Goal: Information Seeking & Learning: Learn about a topic

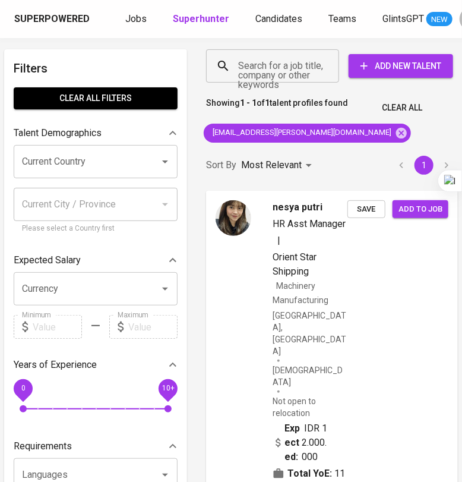
scroll to position [0, 10]
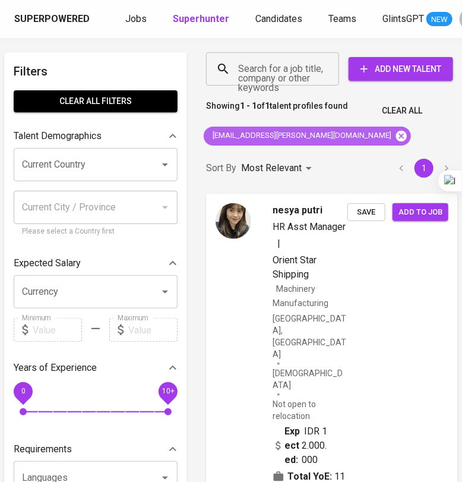
click at [396, 137] on icon at bounding box center [401, 135] width 11 height 11
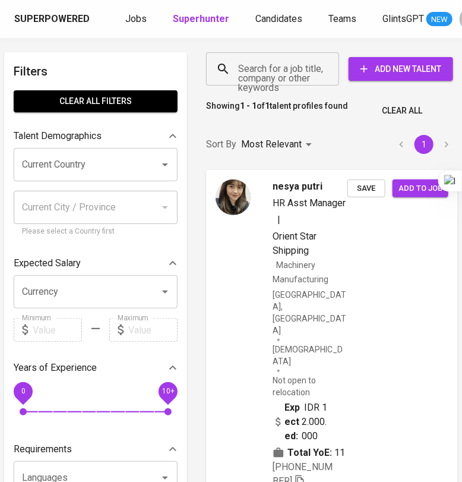
click at [291, 71] on input "Search for a job title, company or other keywords" at bounding box center [275, 69] width 81 height 23
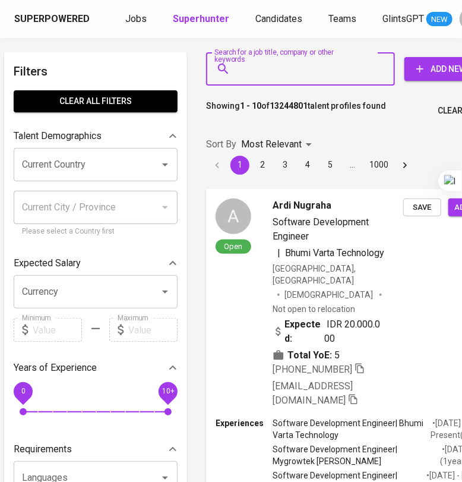
paste input "melisafdaharo@gmail.com"
type input "melisafdaharo@gmail.com"
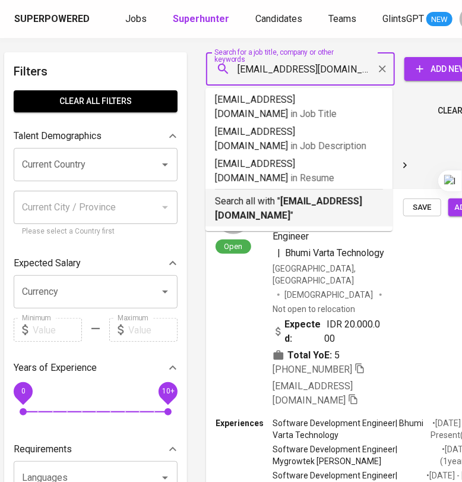
click at [315, 194] on p "Search all with " melisafdaharo@gmail.com "" at bounding box center [299, 208] width 168 height 29
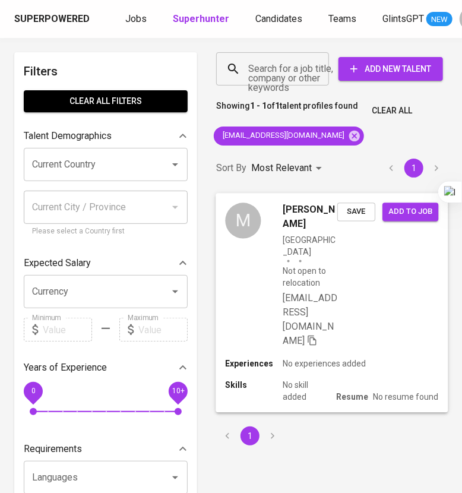
click at [379, 307] on div "M Melisa Fitria Indonesia Not open to relocation melisafdaharo@gmail.com Save A…" at bounding box center [332, 275] width 232 height 165
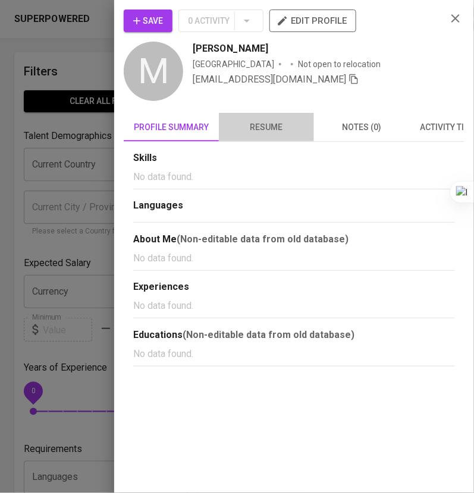
click at [275, 127] on span "resume" at bounding box center [266, 127] width 81 height 15
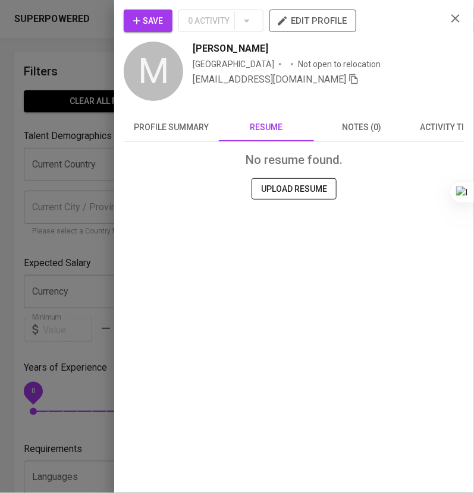
click at [195, 127] on span "profile summary" at bounding box center [171, 127] width 81 height 15
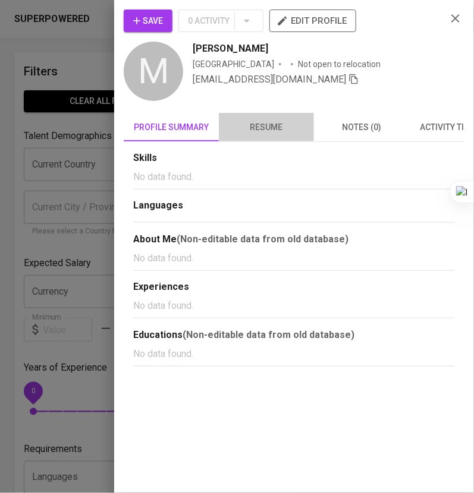
click at [269, 125] on span "resume" at bounding box center [266, 127] width 81 height 15
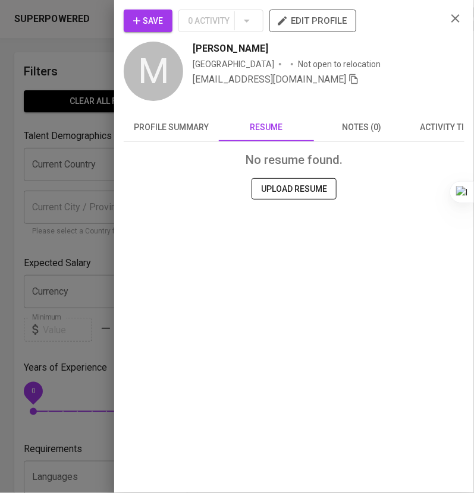
click at [178, 121] on span "profile summary" at bounding box center [171, 127] width 81 height 15
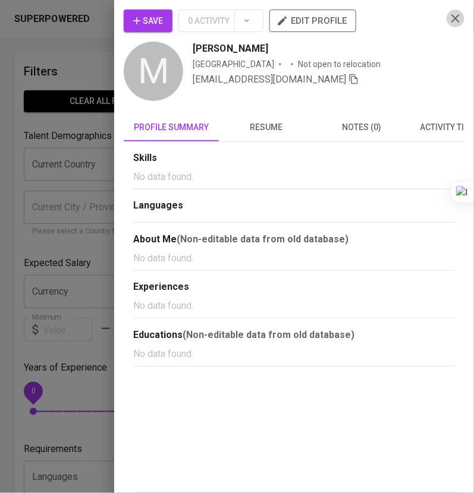
click at [460, 21] on icon "button" at bounding box center [455, 18] width 14 height 14
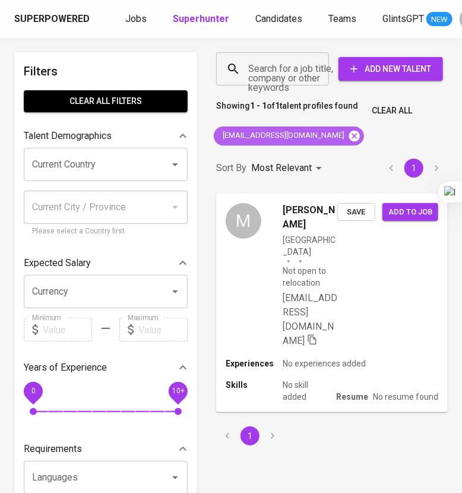
click at [349, 134] on icon at bounding box center [354, 135] width 11 height 11
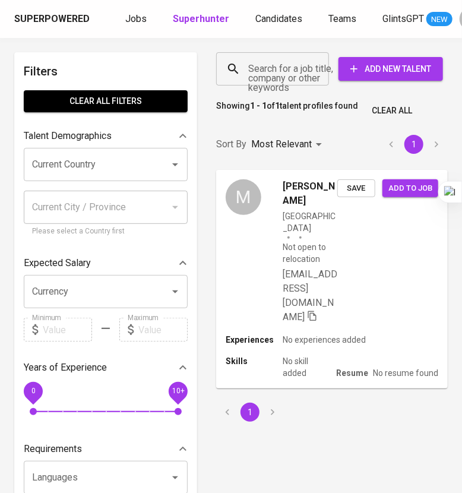
click at [288, 78] on input "Search for a job title, company or other keywords" at bounding box center [275, 69] width 61 height 23
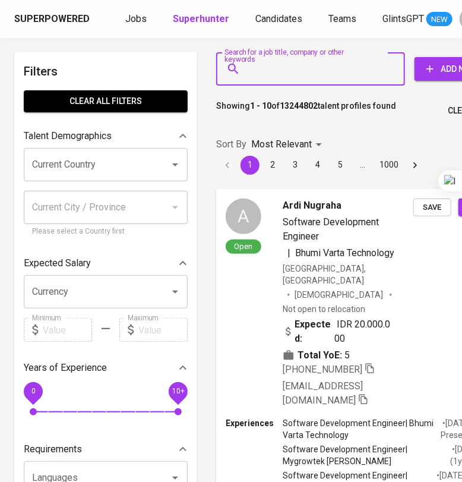
paste input "sebastian.teguh@gmail.com"
type input "sebastian.teguh@gmail.com"
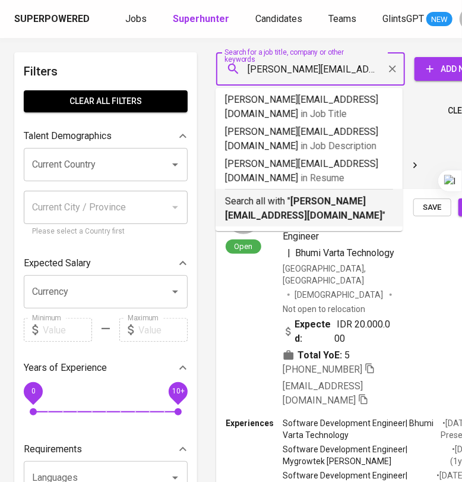
click at [338, 194] on p "Search all with " sebastian.teguh@gmail.com "" at bounding box center [309, 208] width 168 height 29
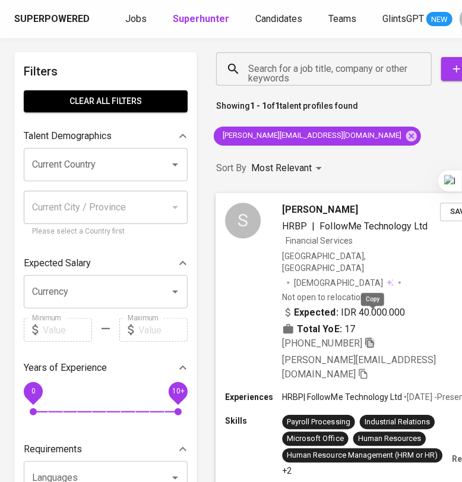
click at [376, 337] on icon "button" at bounding box center [370, 342] width 11 height 11
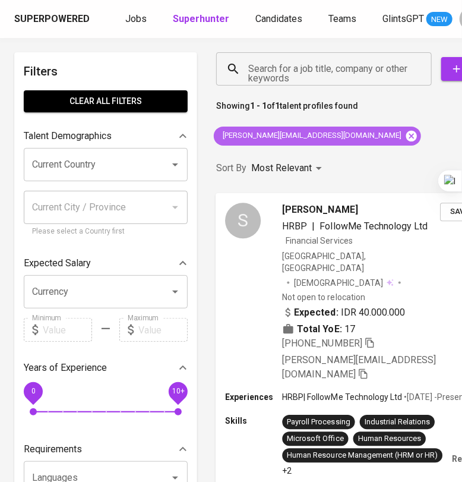
click at [406, 132] on icon at bounding box center [411, 135] width 11 height 11
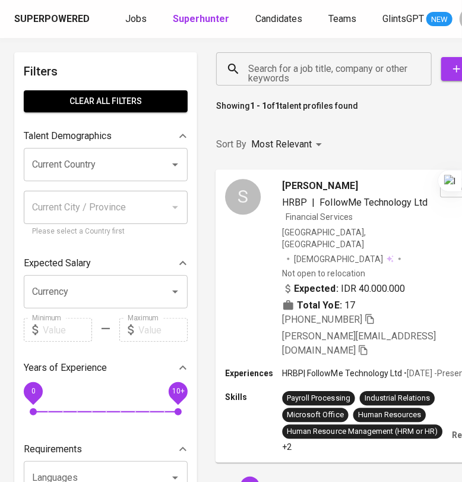
click at [312, 78] on input "Search for a job title, company or other keywords" at bounding box center [326, 69] width 163 height 23
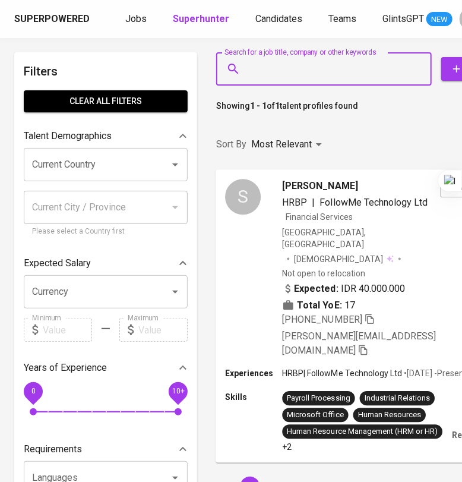
paste input "erixsimatupang@gmail.com"
type input "erixsimatupang@gmail.com"
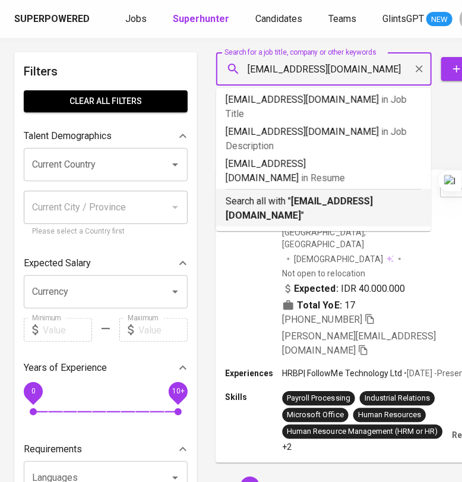
click at [318, 189] on div "Search all with " erixsimatupang@gmail.com "" at bounding box center [324, 206] width 196 height 34
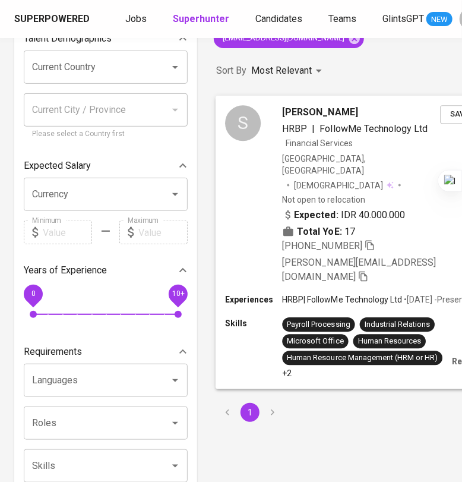
scroll to position [74, 0]
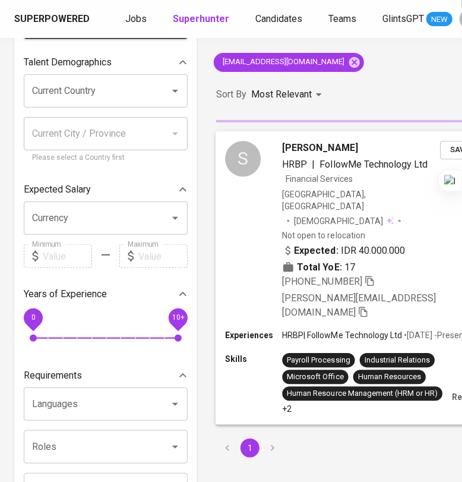
click at [420, 243] on div "Expected: IDR 40.000.000 Total YoE: 17" at bounding box center [361, 258] width 158 height 31
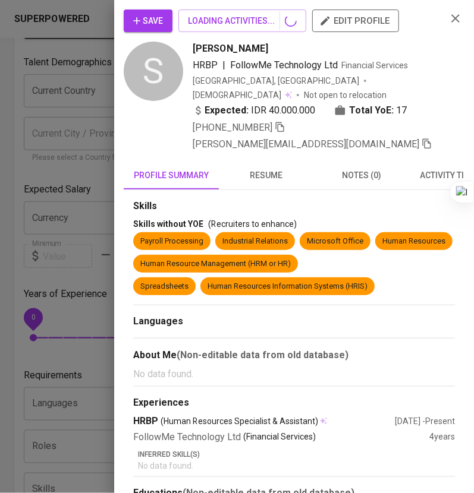
click at [449, 20] on icon "button" at bounding box center [455, 18] width 14 height 14
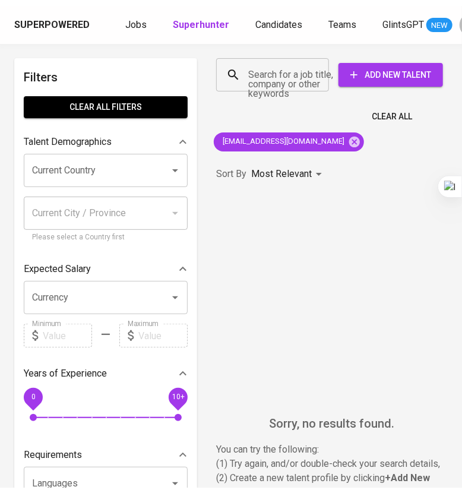
scroll to position [0, 0]
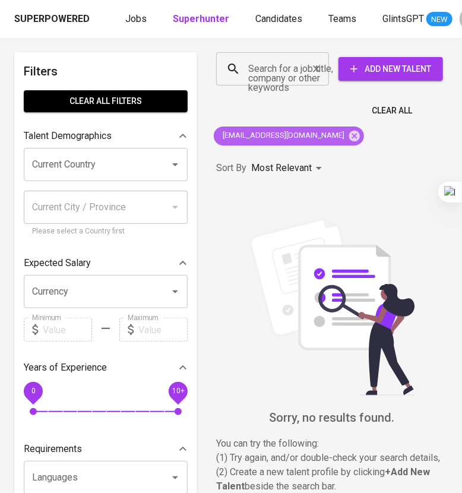
drag, startPoint x: 327, startPoint y: 133, endPoint x: 279, endPoint y: 68, distance: 80.3
click at [348, 133] on icon at bounding box center [354, 136] width 13 height 13
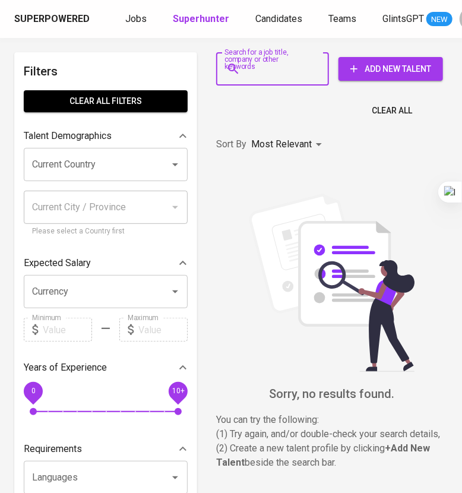
click at [277, 68] on input "Search for a job title, company or other keywords" at bounding box center [275, 69] width 61 height 23
paste input "[EMAIL_ADDRESS][DOMAIN_NAME]"
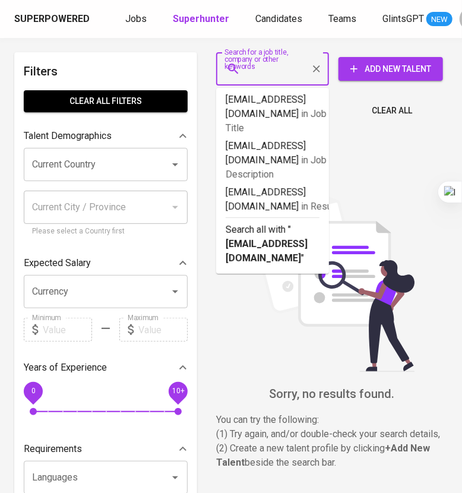
type input "[EMAIL_ADDRESS][DOMAIN_NAME]"
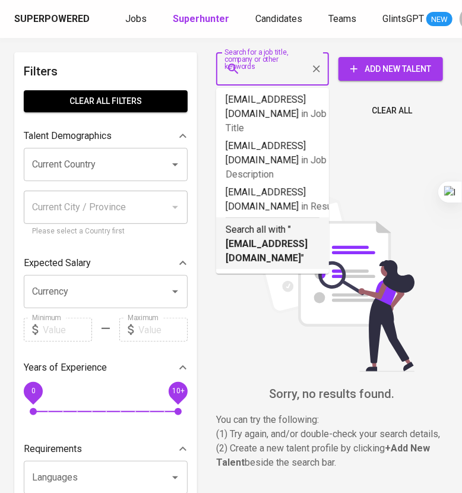
click at [273, 223] on p "Search all with " [EMAIL_ADDRESS][DOMAIN_NAME] "" at bounding box center [273, 244] width 94 height 43
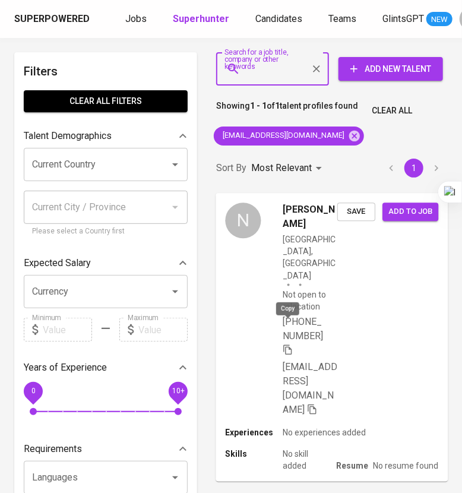
click at [287, 344] on icon "button" at bounding box center [288, 349] width 11 height 11
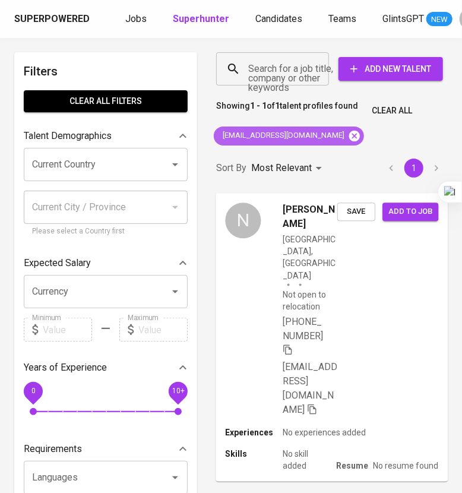
click at [349, 138] on icon at bounding box center [354, 135] width 11 height 11
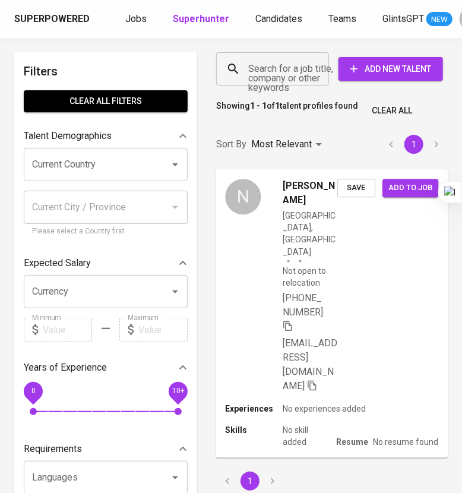
click at [282, 60] on input "Search for a job title, company or other keywords" at bounding box center [275, 69] width 61 height 23
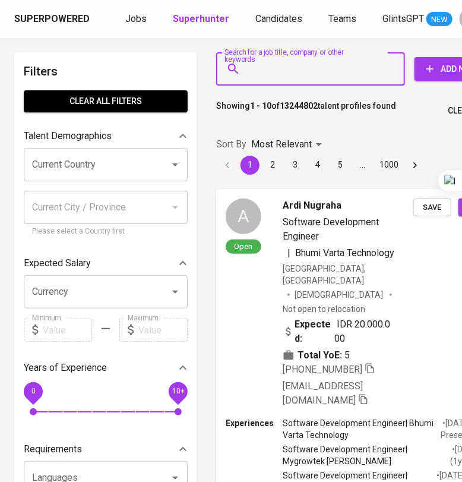
click at [280, 69] on input "Search for a job title, company or other keywords" at bounding box center [313, 69] width 137 height 23
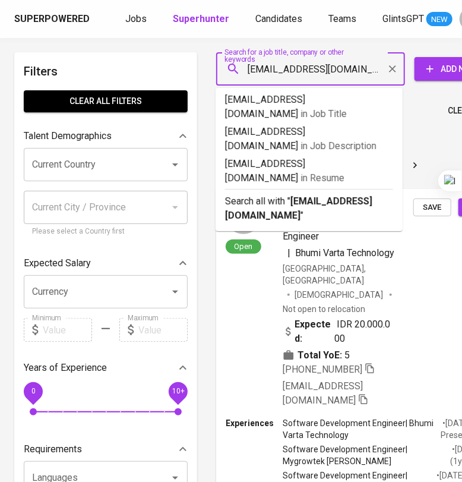
type input "pramilaniaoktavia@gmail.com"
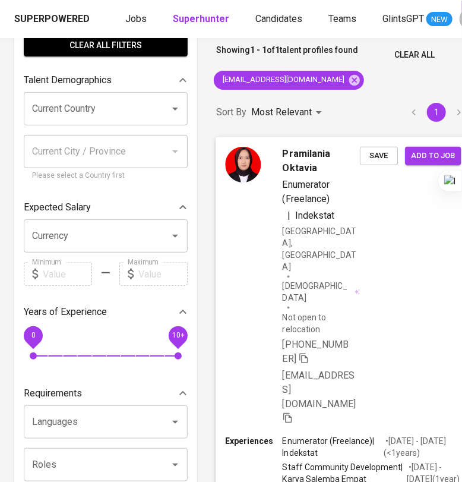
scroll to position [148, 0]
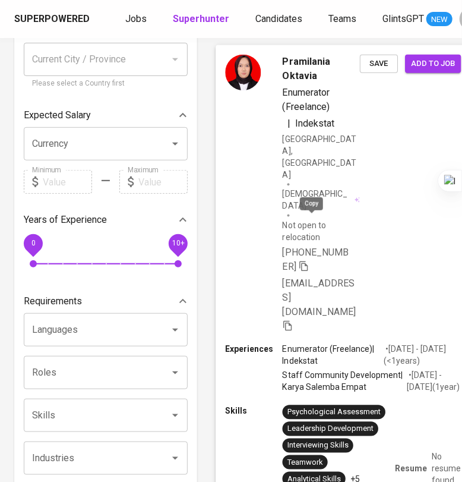
click at [310, 261] on span at bounding box center [304, 266] width 11 height 11
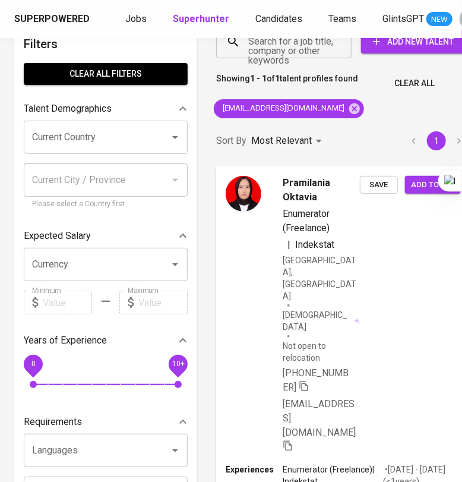
scroll to position [0, 0]
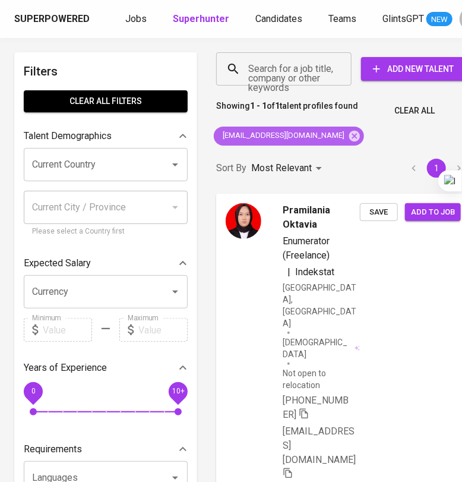
drag, startPoint x: 334, startPoint y: 135, endPoint x: 308, endPoint y: 102, distance: 41.5
click at [349, 135] on icon at bounding box center [354, 135] width 11 height 11
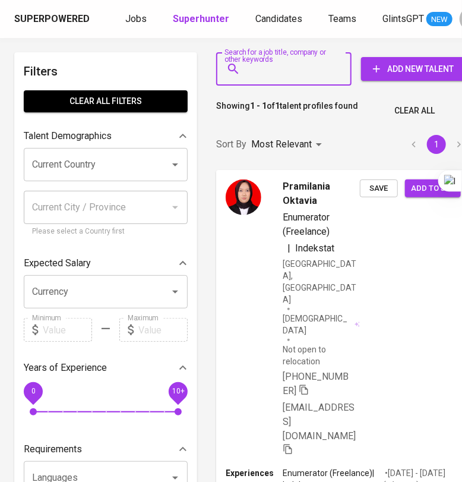
click at [287, 70] on input "Search for a job title, company or other keywords" at bounding box center [286, 69] width 83 height 23
paste input "[PERSON_NAME]"
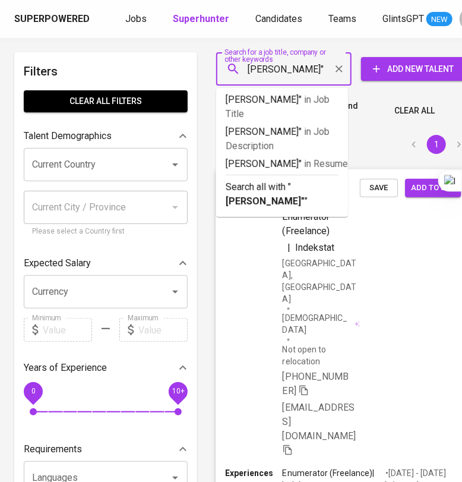
type input ""Hevi Ahenda""
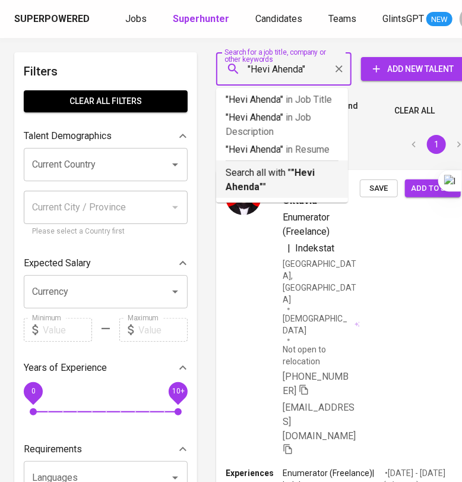
click at [264, 182] on p "Search all with " "Hevi Ahenda" "" at bounding box center [282, 180] width 113 height 29
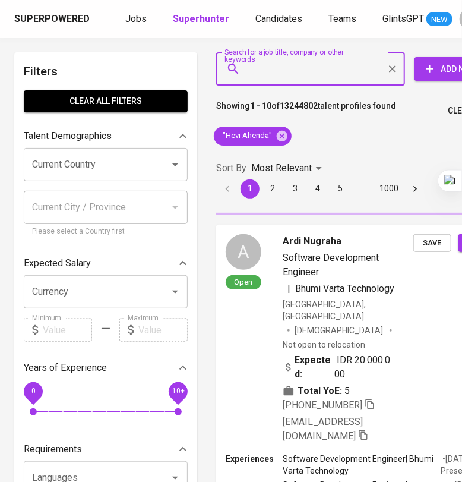
scroll to position [0, 67]
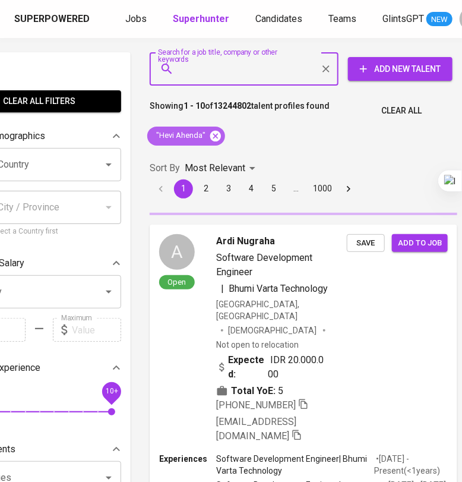
click at [213, 134] on icon at bounding box center [215, 136] width 13 height 13
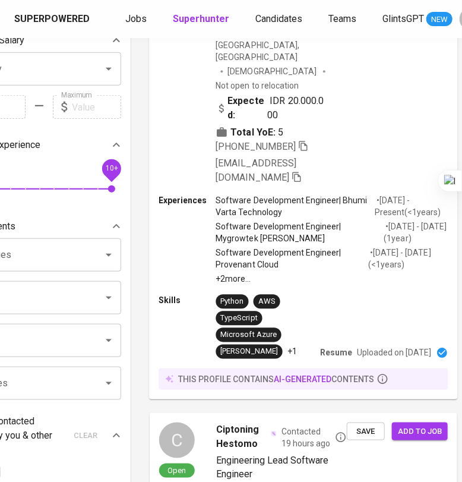
scroll to position [0, 67]
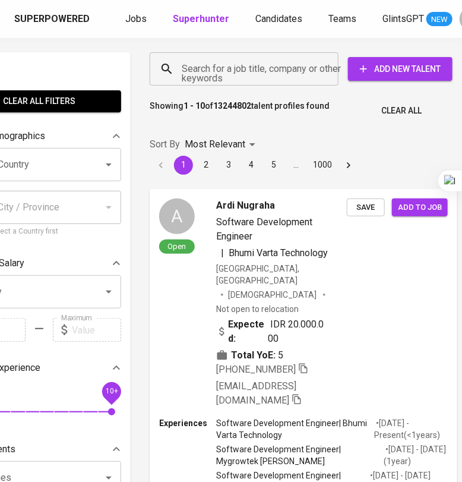
click at [241, 74] on input "Search for a job title, company or other keywords" at bounding box center [247, 69] width 137 height 23
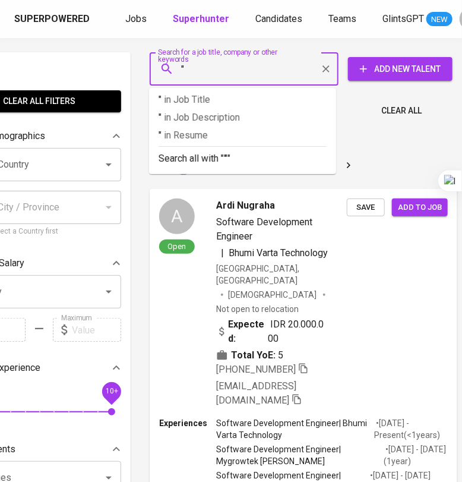
paste input "[PERSON_NAME]"
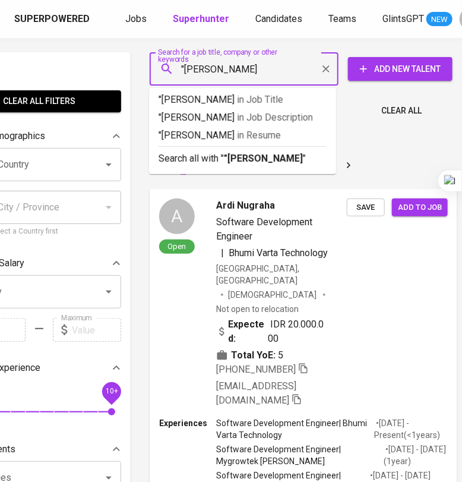
type input ""Hevi Ahenda""
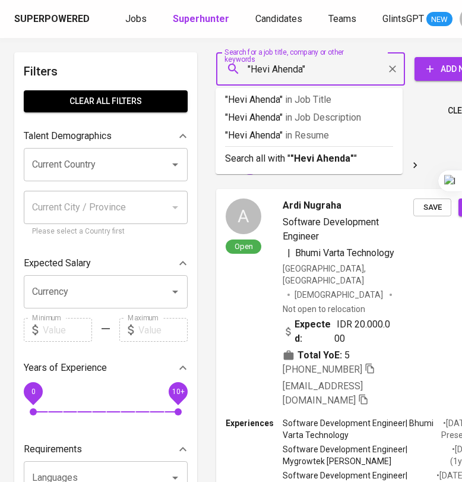
scroll to position [0, 67]
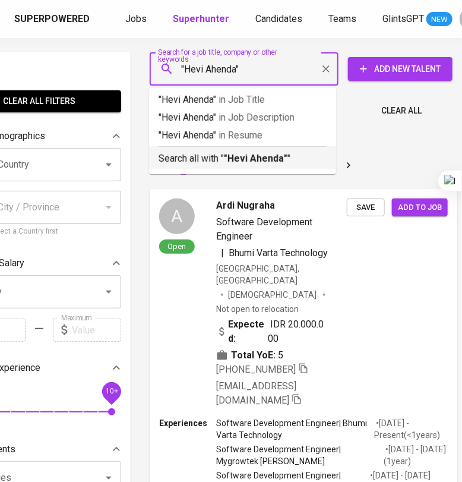
click at [283, 159] on b ""Hevi Ahenda"" at bounding box center [256, 158] width 64 height 11
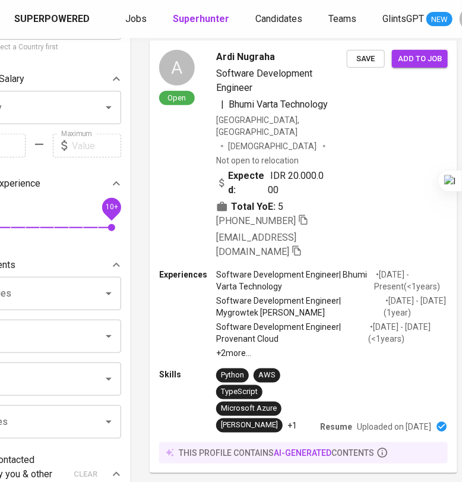
scroll to position [0, 67]
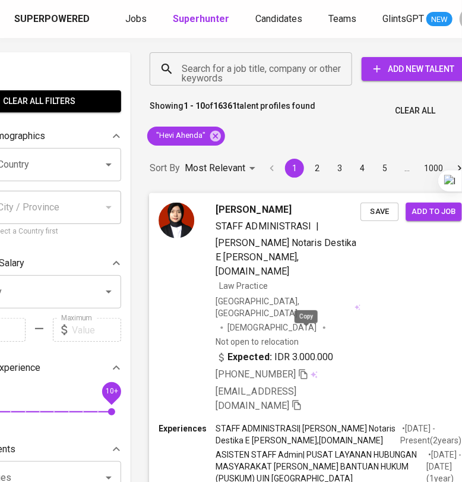
click at [307, 369] on icon "button" at bounding box center [303, 374] width 8 height 10
click at [214, 135] on icon at bounding box center [215, 136] width 13 height 13
click at [222, 72] on input "Search for a job title, company or other keywords" at bounding box center [254, 69] width 150 height 23
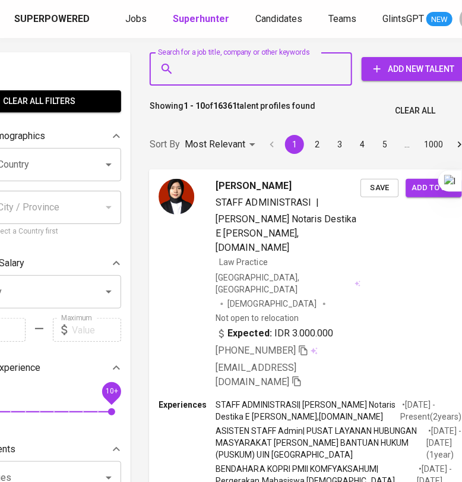
paste input "[EMAIL_ADDRESS][DOMAIN_NAME]"
type input "[EMAIL_ADDRESS][DOMAIN_NAME]"
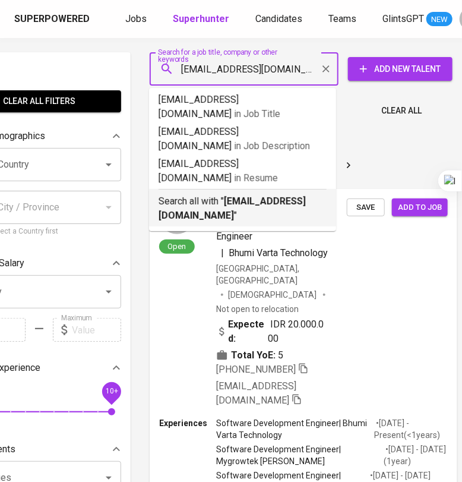
click at [238, 194] on p "Search all with " [EMAIL_ADDRESS][DOMAIN_NAME] "" at bounding box center [243, 208] width 168 height 29
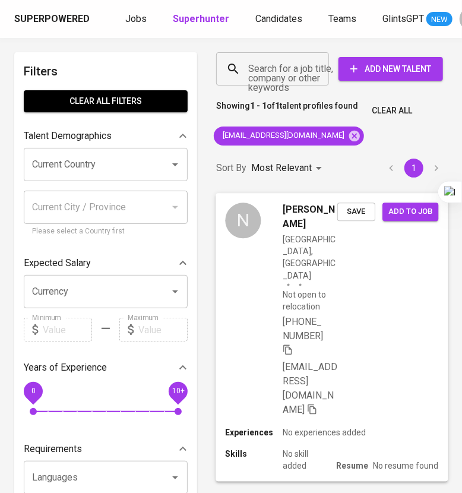
click at [417, 339] on div "N [PERSON_NAME] [GEOGRAPHIC_DATA], [GEOGRAPHIC_DATA] Not open to relocation [PH…" at bounding box center [332, 310] width 232 height 234
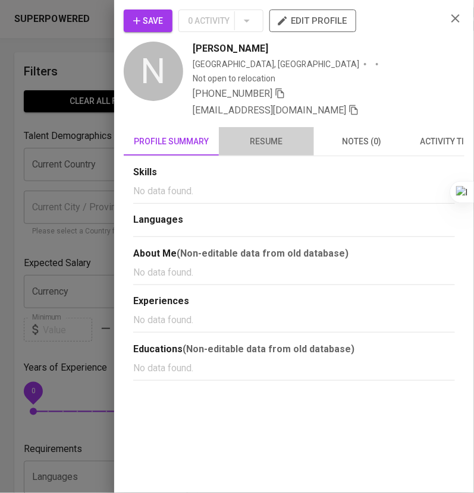
click at [267, 134] on span "resume" at bounding box center [266, 141] width 81 height 15
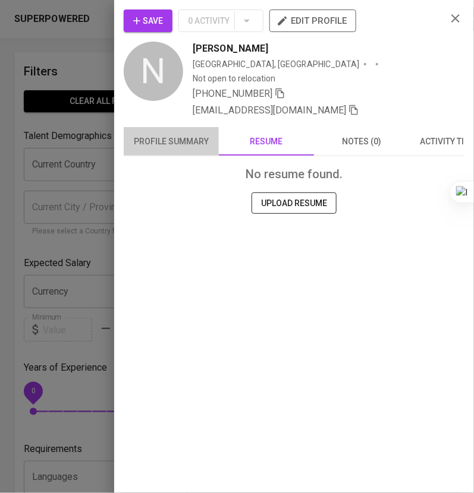
click at [206, 134] on span "profile summary" at bounding box center [171, 141] width 81 height 15
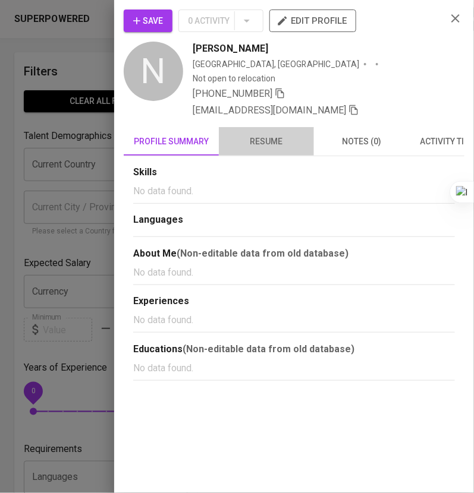
click at [273, 134] on span "resume" at bounding box center [266, 141] width 81 height 15
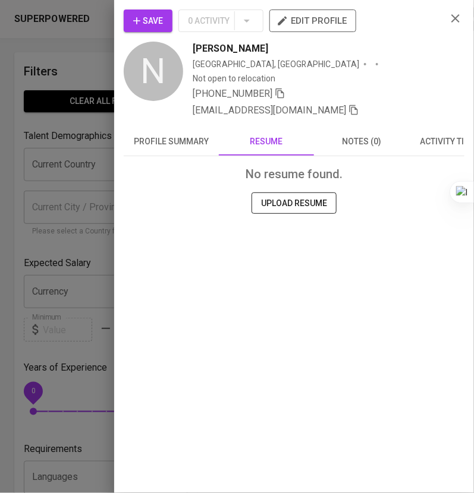
click at [349, 134] on span "notes (0)" at bounding box center [361, 141] width 81 height 15
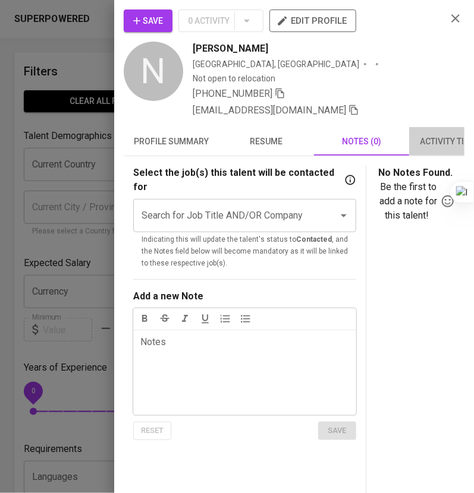
click at [428, 134] on span "activity timeline" at bounding box center [456, 141] width 81 height 15
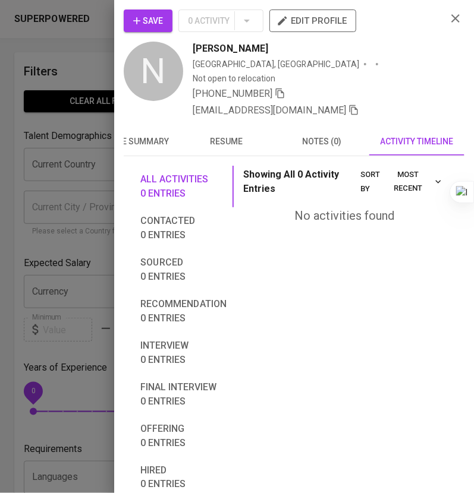
scroll to position [0, 51]
click at [321, 134] on span "notes (0)" at bounding box center [321, 141] width 81 height 15
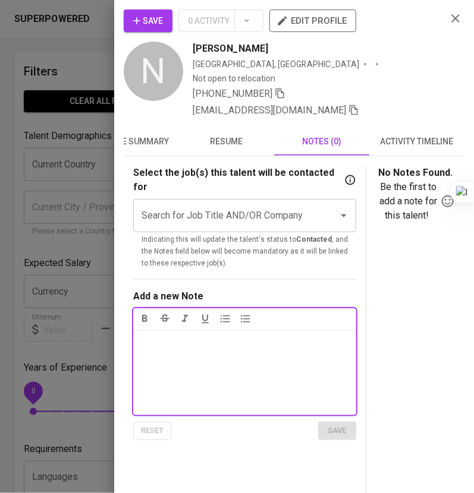
click at [225, 134] on span "resume" at bounding box center [226, 141] width 81 height 15
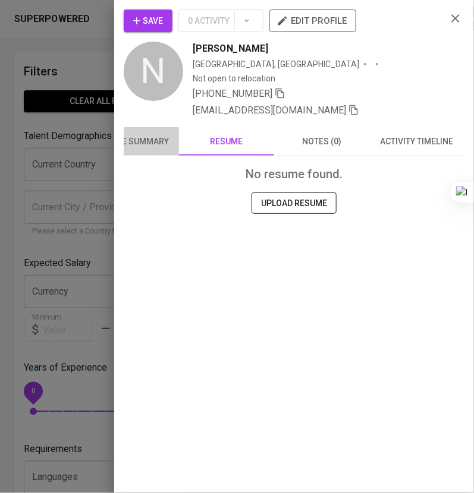
click at [166, 127] on button "profile summary" at bounding box center [131, 141] width 95 height 29
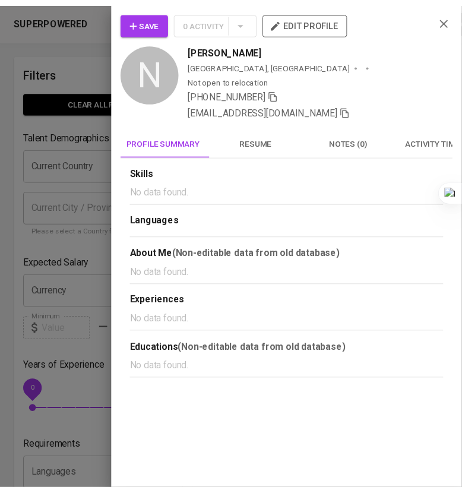
scroll to position [0, 0]
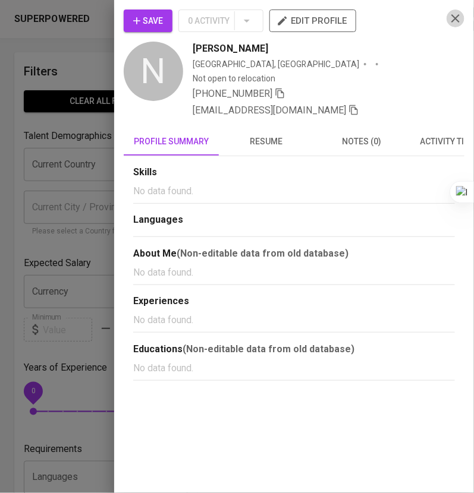
click at [449, 17] on icon "button" at bounding box center [455, 18] width 14 height 14
